Goal: Transaction & Acquisition: Purchase product/service

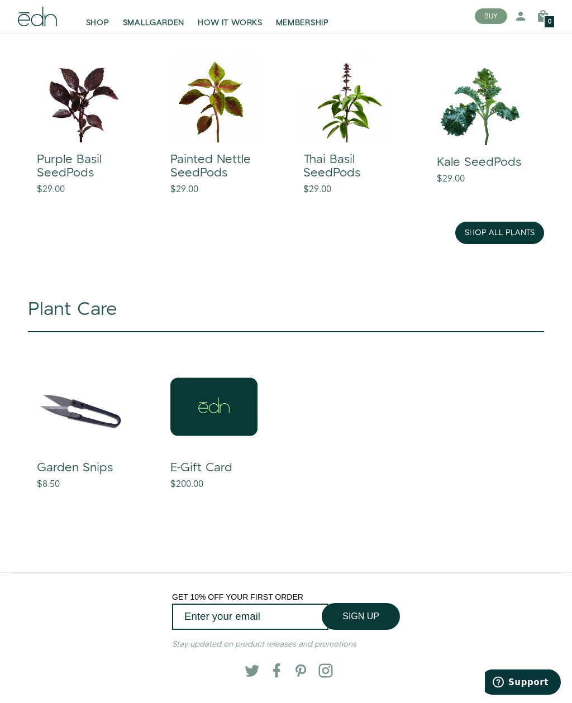
scroll to position [857, 0]
click at [486, 227] on link "shop all plants" at bounding box center [499, 233] width 89 height 22
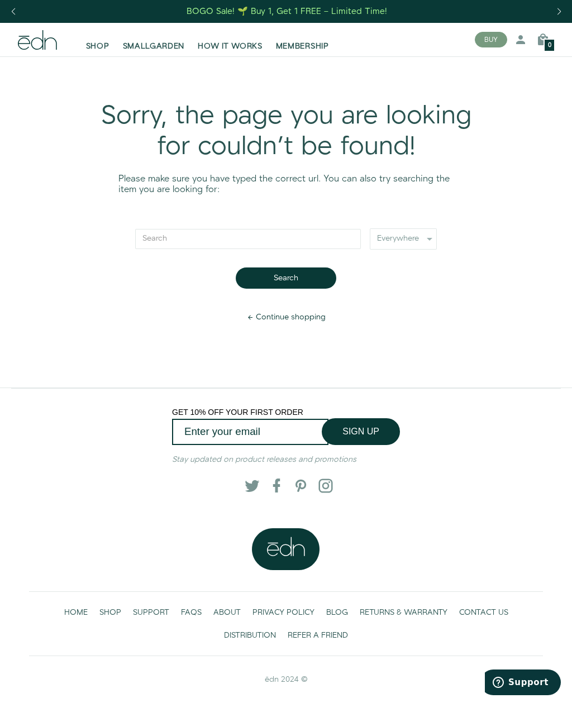
click at [100, 51] on span "SHOP" at bounding box center [97, 46] width 23 height 11
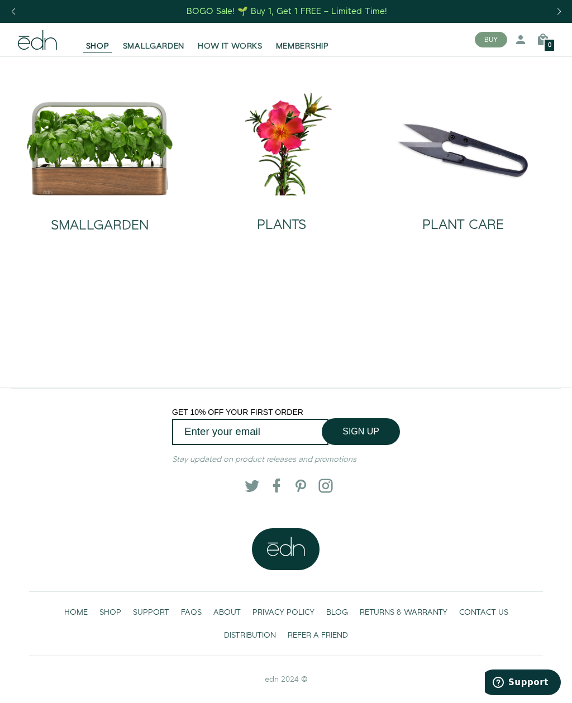
click at [292, 164] on img at bounding box center [281, 143] width 164 height 105
click at [80, 127] on img at bounding box center [100, 148] width 148 height 94
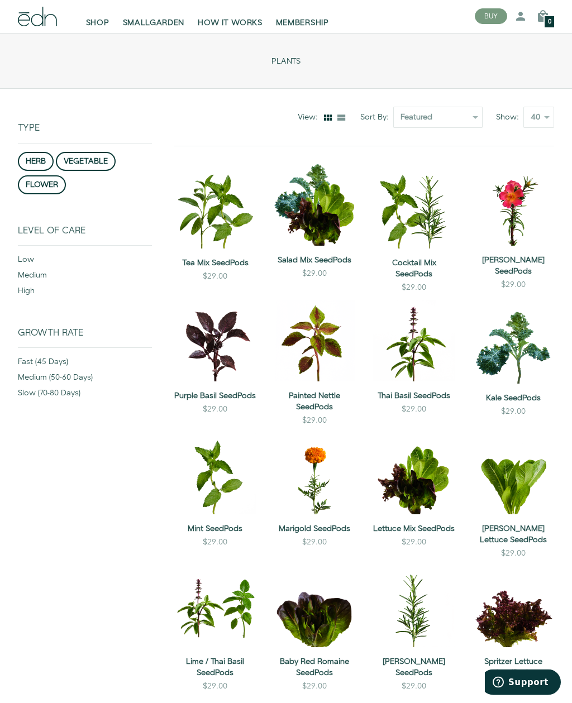
scroll to position [54, 0]
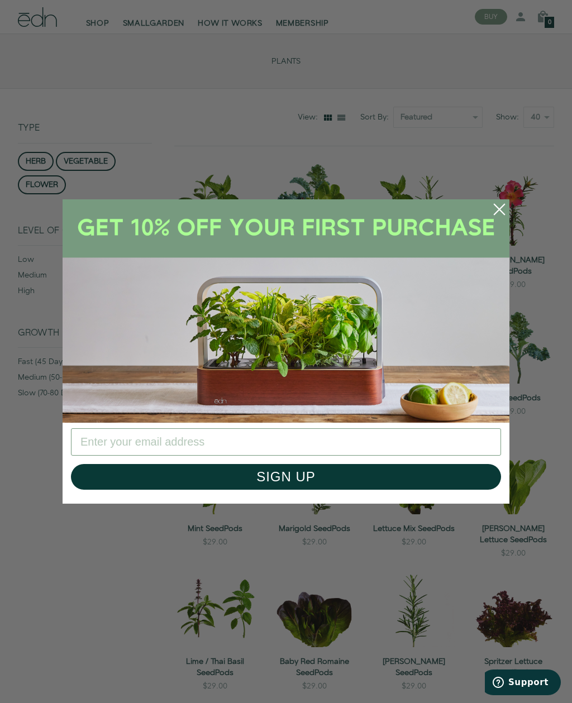
click at [496, 206] on icon "Close dialog" at bounding box center [499, 210] width 10 height 10
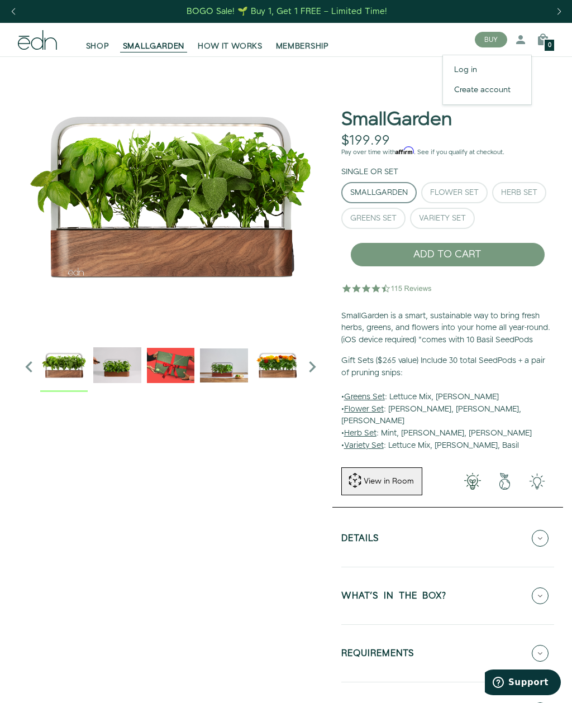
click at [473, 69] on link "Log in" at bounding box center [487, 70] width 88 height 20
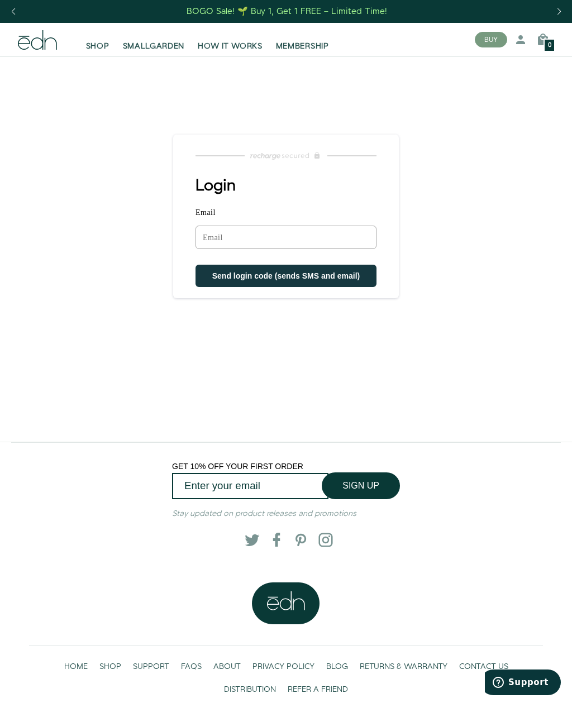
click at [221, 238] on input "Email" at bounding box center [286, 237] width 181 height 23
type input "tomascy@gmail.com"
click at [220, 277] on span "Send login code (sends SMS and email)" at bounding box center [286, 277] width 148 height 9
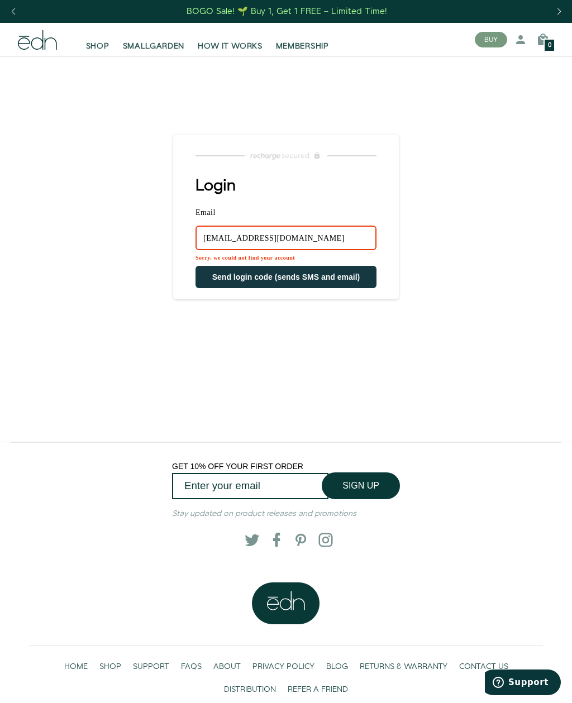
click at [94, 48] on span "SHOP" at bounding box center [97, 46] width 23 height 11
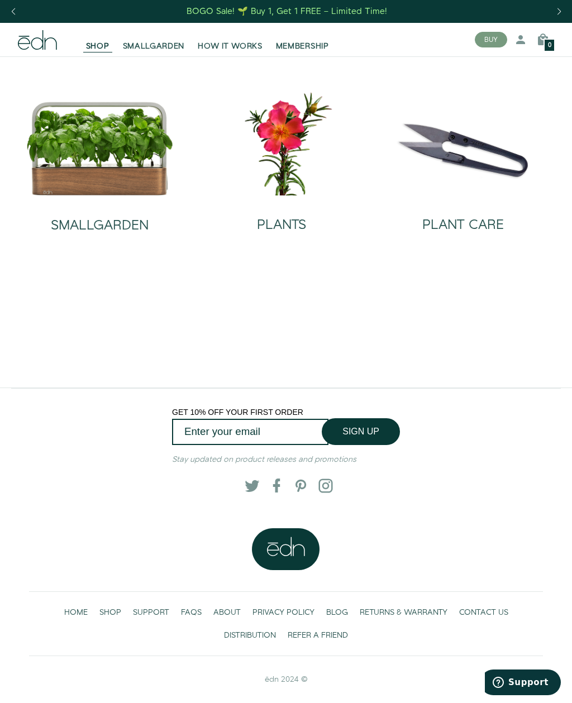
click at [484, 147] on img at bounding box center [464, 143] width 164 height 105
click at [284, 157] on img at bounding box center [281, 143] width 164 height 105
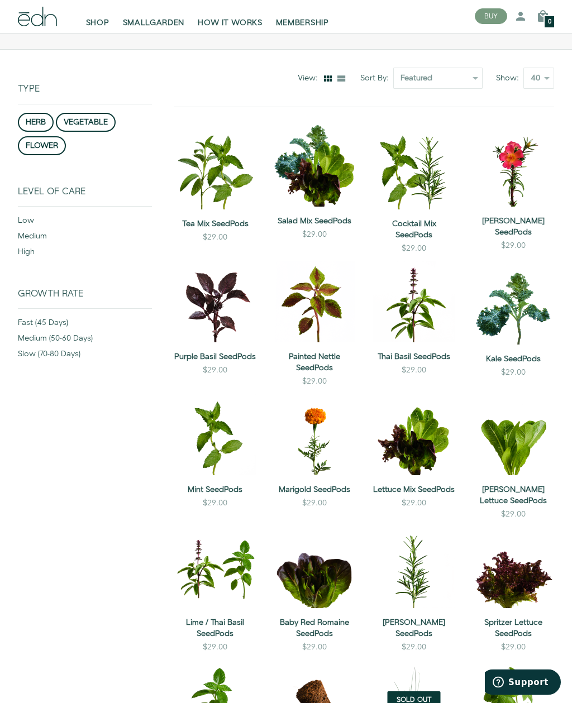
scroll to position [95, 0]
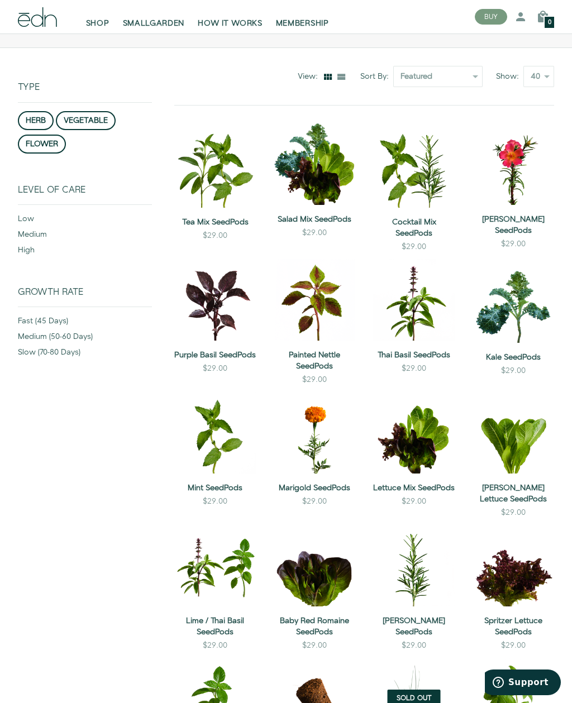
click at [432, 605] on div "QUICK VIEW ADD TO CART" at bounding box center [414, 573] width 82 height 67
click at [413, 589] on button "ADD TO CART" at bounding box center [414, 600] width 65 height 22
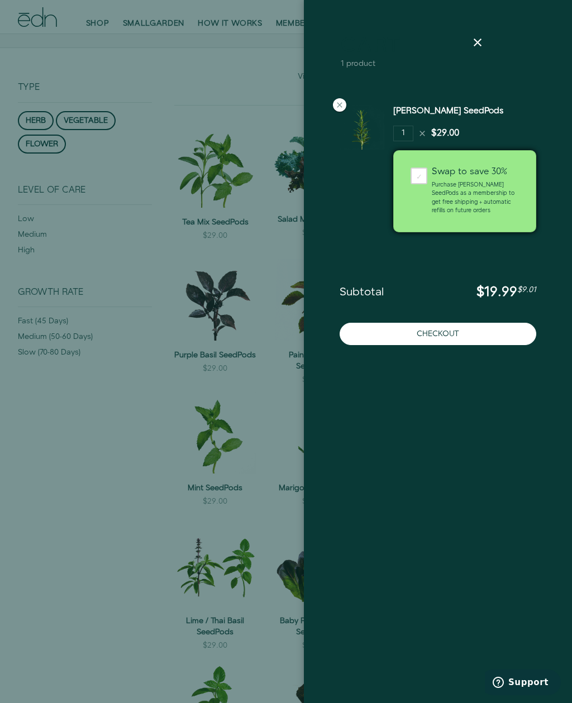
click at [492, 175] on div "Swap to save 30%" at bounding box center [475, 172] width 87 height 9
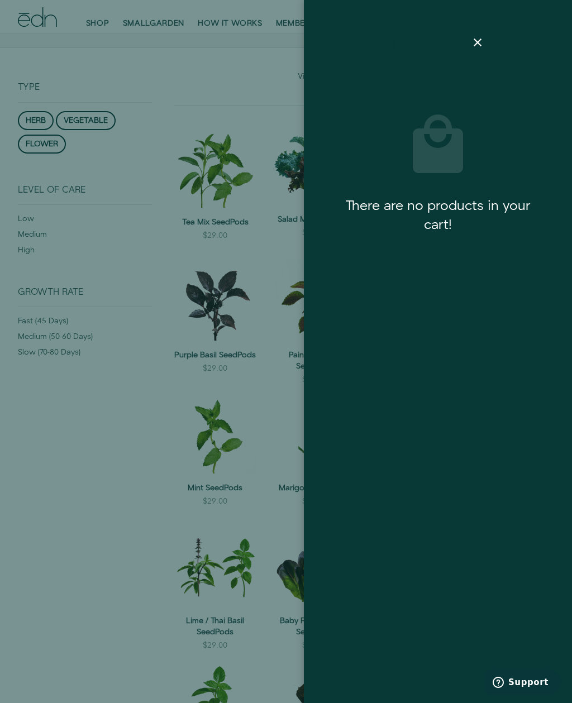
click at [484, 41] on icon at bounding box center [477, 42] width 13 height 13
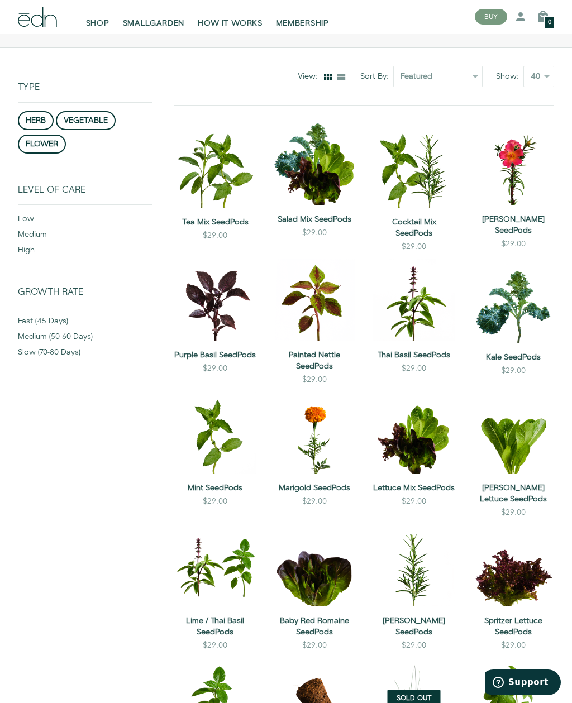
click at [421, 589] on button "ADD TO CART" at bounding box center [414, 600] width 65 height 22
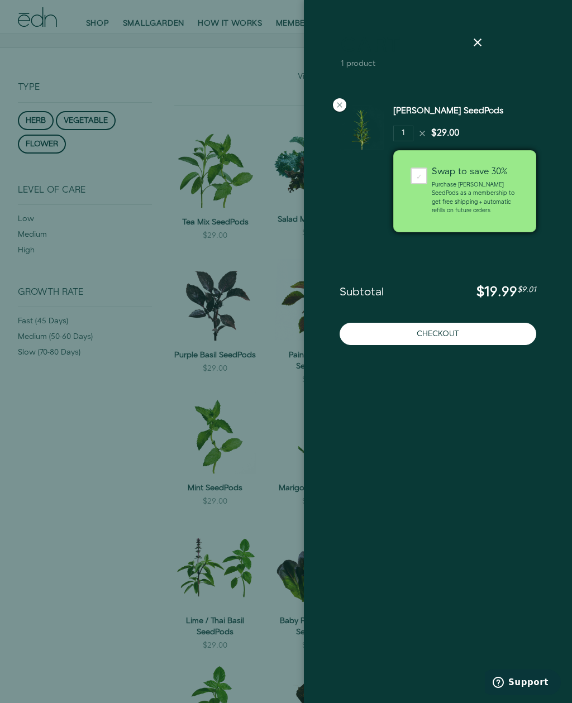
click at [487, 340] on button "Checkout" at bounding box center [438, 334] width 197 height 22
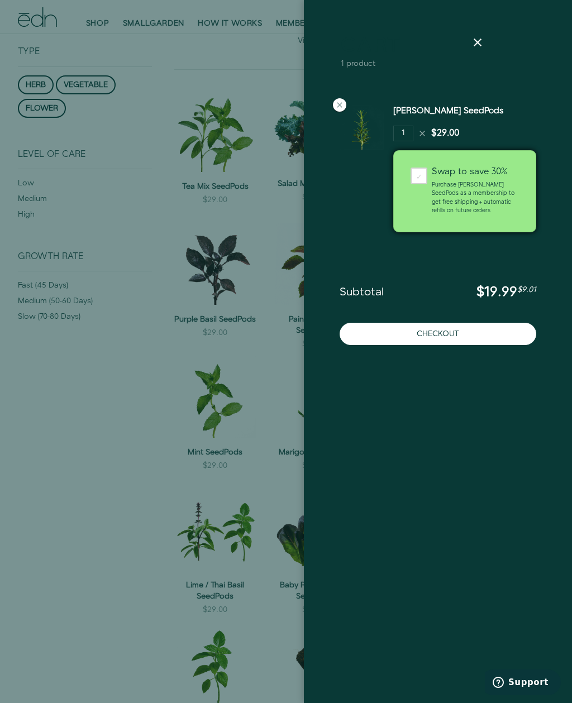
scroll to position [60, 0]
